Goal: Entertainment & Leisure: Consume media (video, audio)

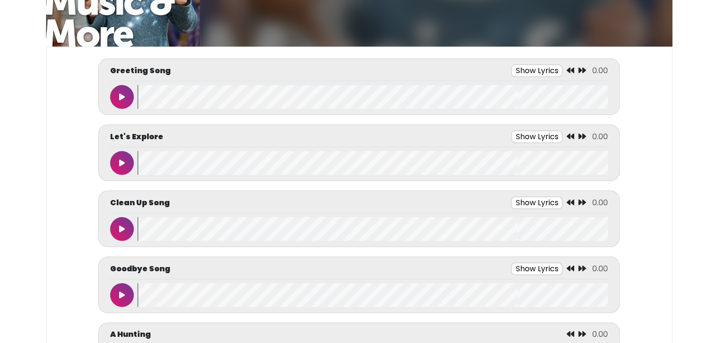
scroll to position [107, 0]
click at [531, 68] on button "Show Lyrics" at bounding box center [536, 71] width 51 height 12
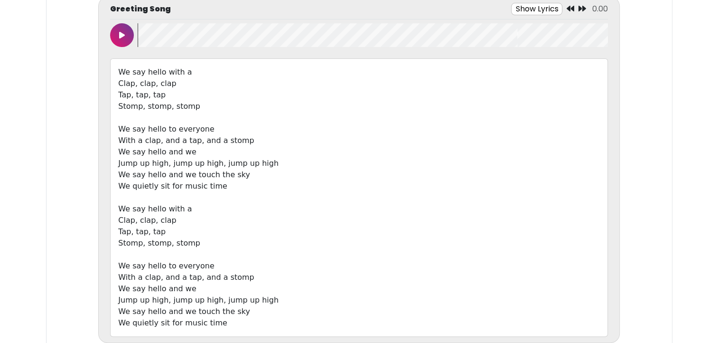
scroll to position [195, 0]
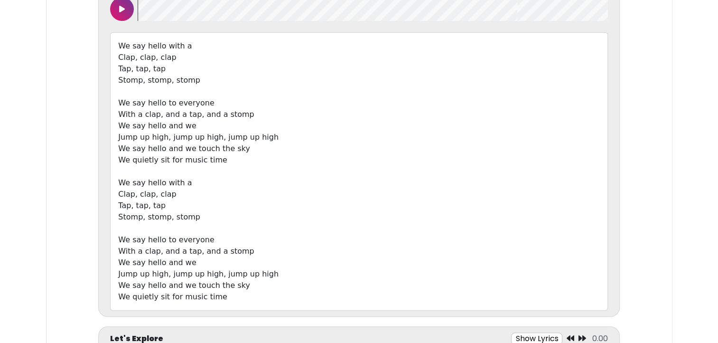
click at [119, 15] on button at bounding box center [122, 9] width 24 height 24
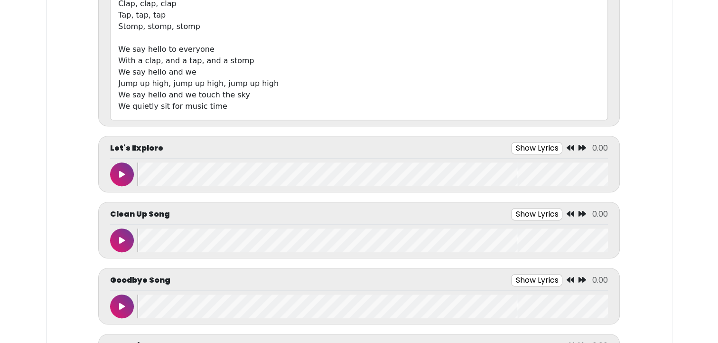
scroll to position [382, 0]
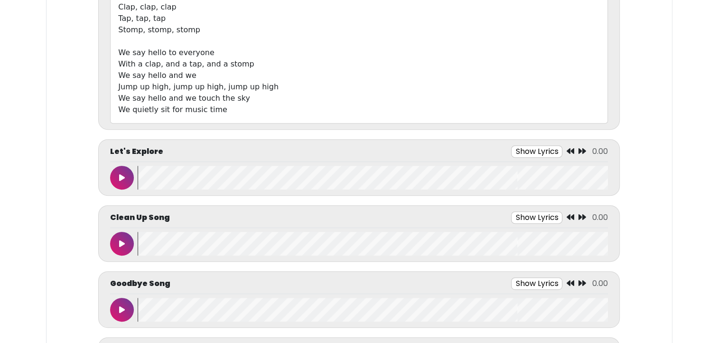
click at [117, 172] on button at bounding box center [122, 178] width 24 height 24
click at [116, 176] on button at bounding box center [122, 178] width 24 height 24
click at [503, 147] on button "Show Lyrics" at bounding box center [514, 151] width 51 height 12
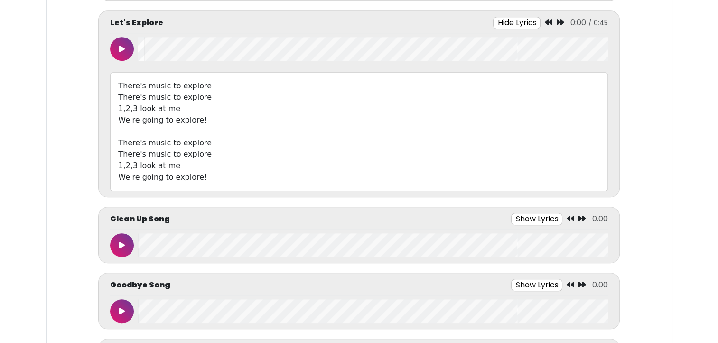
scroll to position [511, 0]
click at [125, 45] on button at bounding box center [122, 49] width 24 height 24
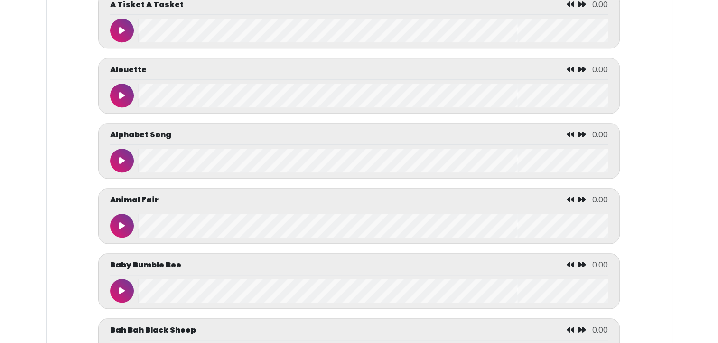
scroll to position [922, 0]
click at [118, 157] on button at bounding box center [122, 160] width 24 height 24
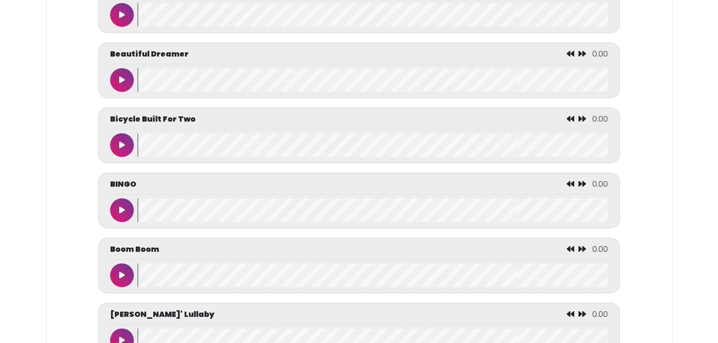
scroll to position [1377, 0]
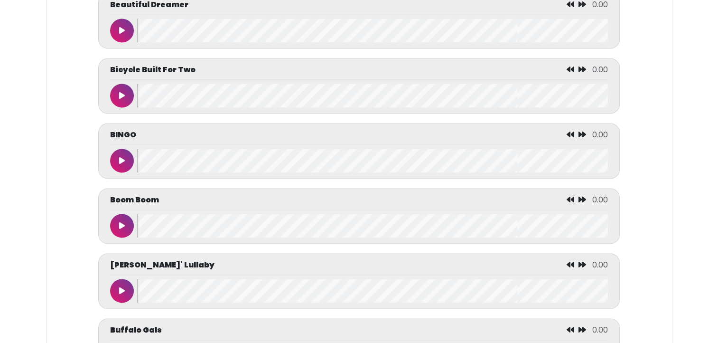
click at [115, 160] on button at bounding box center [122, 161] width 24 height 24
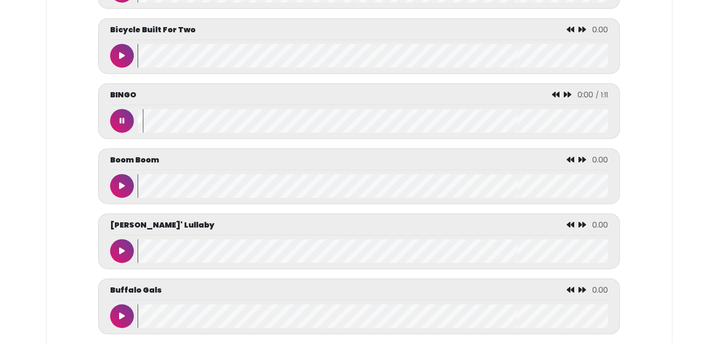
scroll to position [1420, 0]
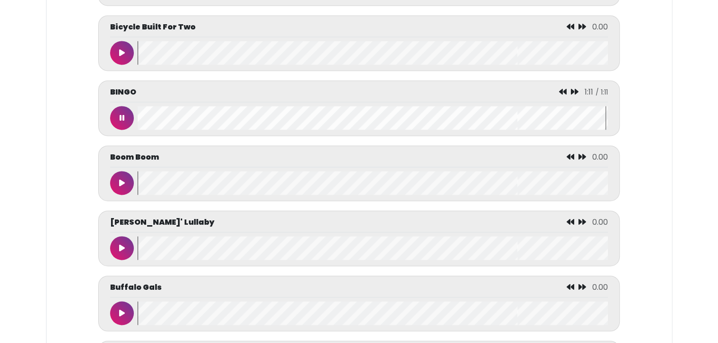
click at [117, 184] on button at bounding box center [122, 183] width 24 height 24
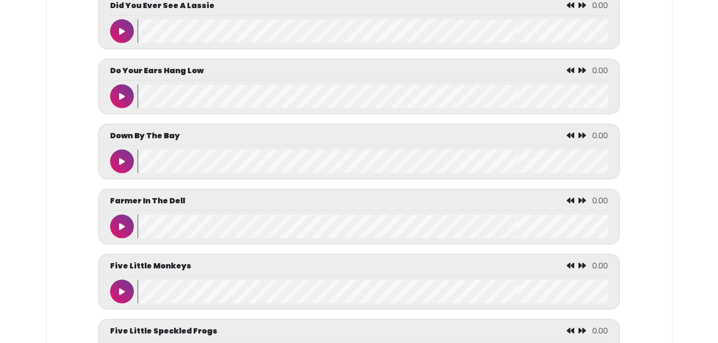
scroll to position [1898, 0]
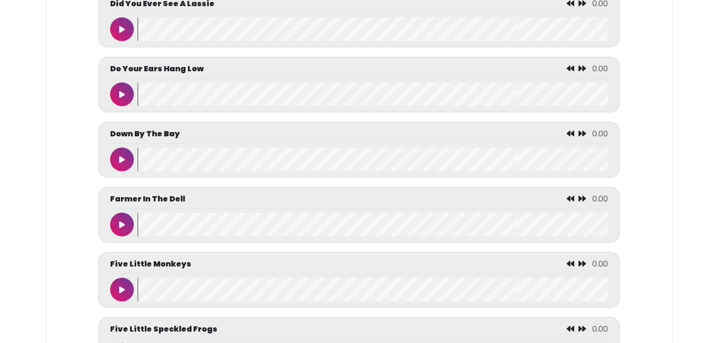
click at [118, 162] on button at bounding box center [122, 160] width 24 height 24
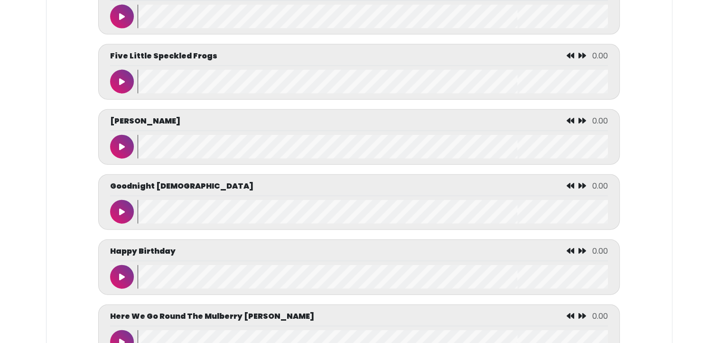
scroll to position [0, 2]
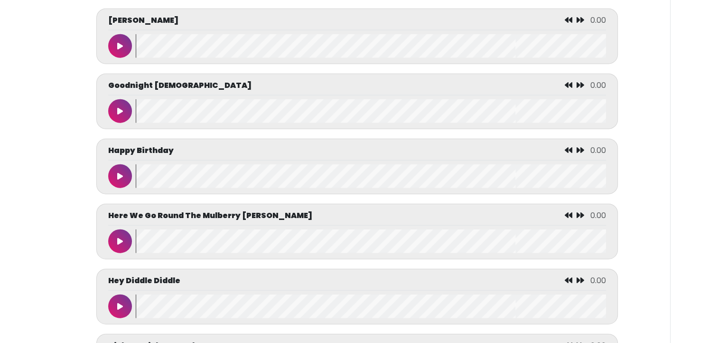
scroll to position [2284, 0]
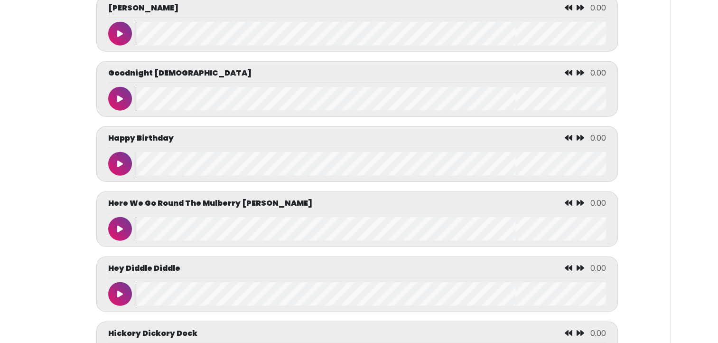
click at [118, 160] on icon at bounding box center [120, 164] width 6 height 8
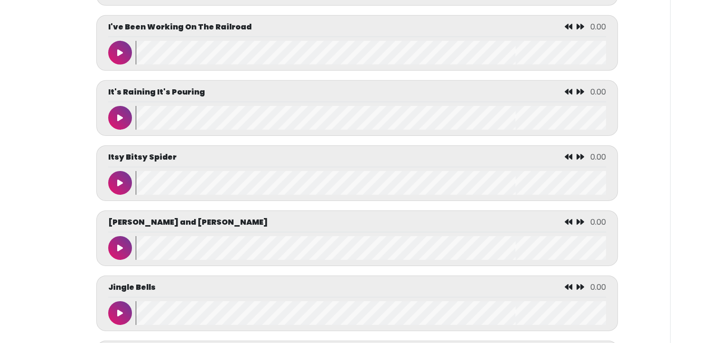
scroll to position [3047, 0]
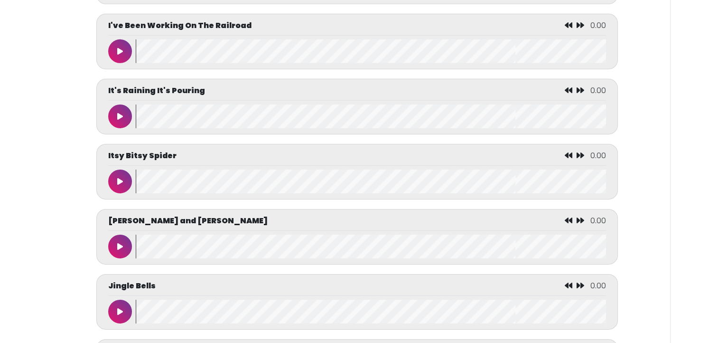
click at [118, 182] on icon at bounding box center [120, 182] width 6 height 8
click at [111, 117] on button at bounding box center [120, 116] width 24 height 24
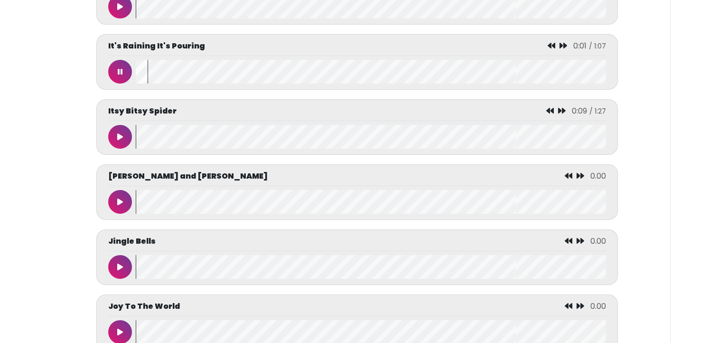
scroll to position [3071, 0]
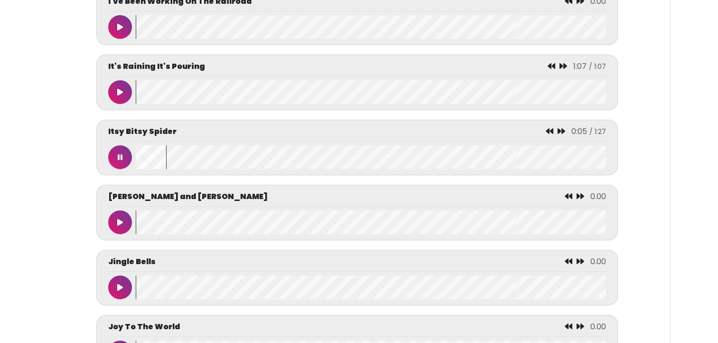
click at [121, 165] on button at bounding box center [120, 157] width 24 height 24
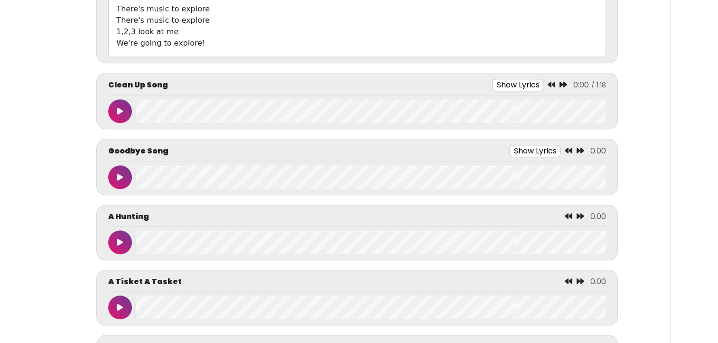
scroll to position [644, 0]
click at [117, 106] on button at bounding box center [120, 112] width 24 height 24
click at [514, 84] on button "Show Lyrics" at bounding box center [517, 86] width 51 height 12
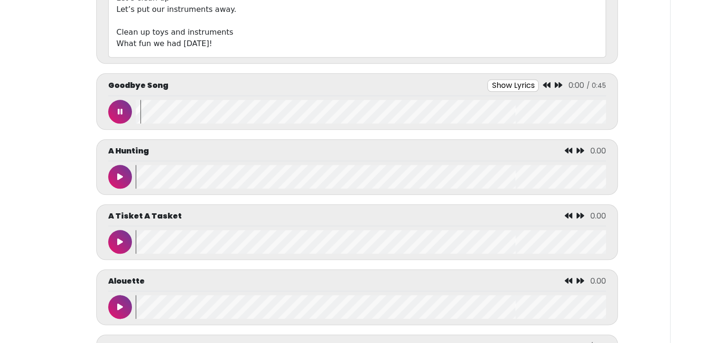
scroll to position [1047, 0]
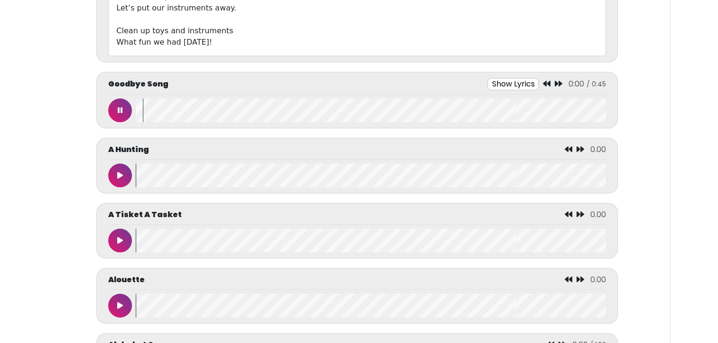
click at [116, 103] on button at bounding box center [120, 110] width 24 height 24
click at [499, 78] on button "Show Lyrics" at bounding box center [513, 84] width 51 height 12
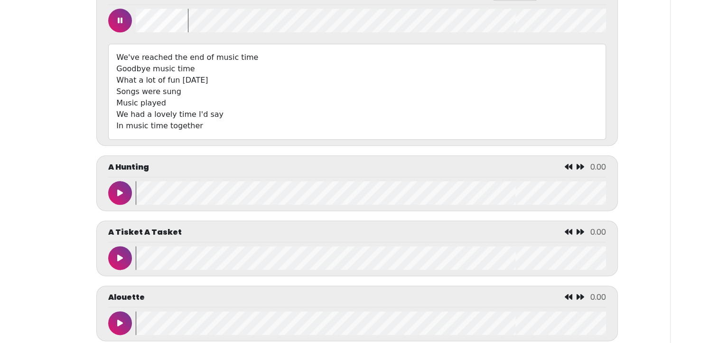
scroll to position [1140, 0]
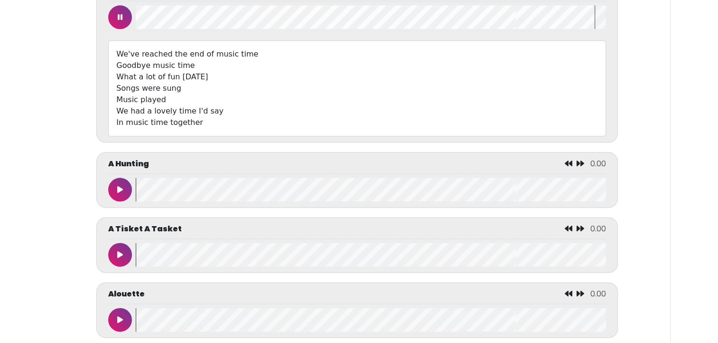
click at [112, 15] on button at bounding box center [120, 17] width 24 height 24
